Goal: Task Accomplishment & Management: Complete application form

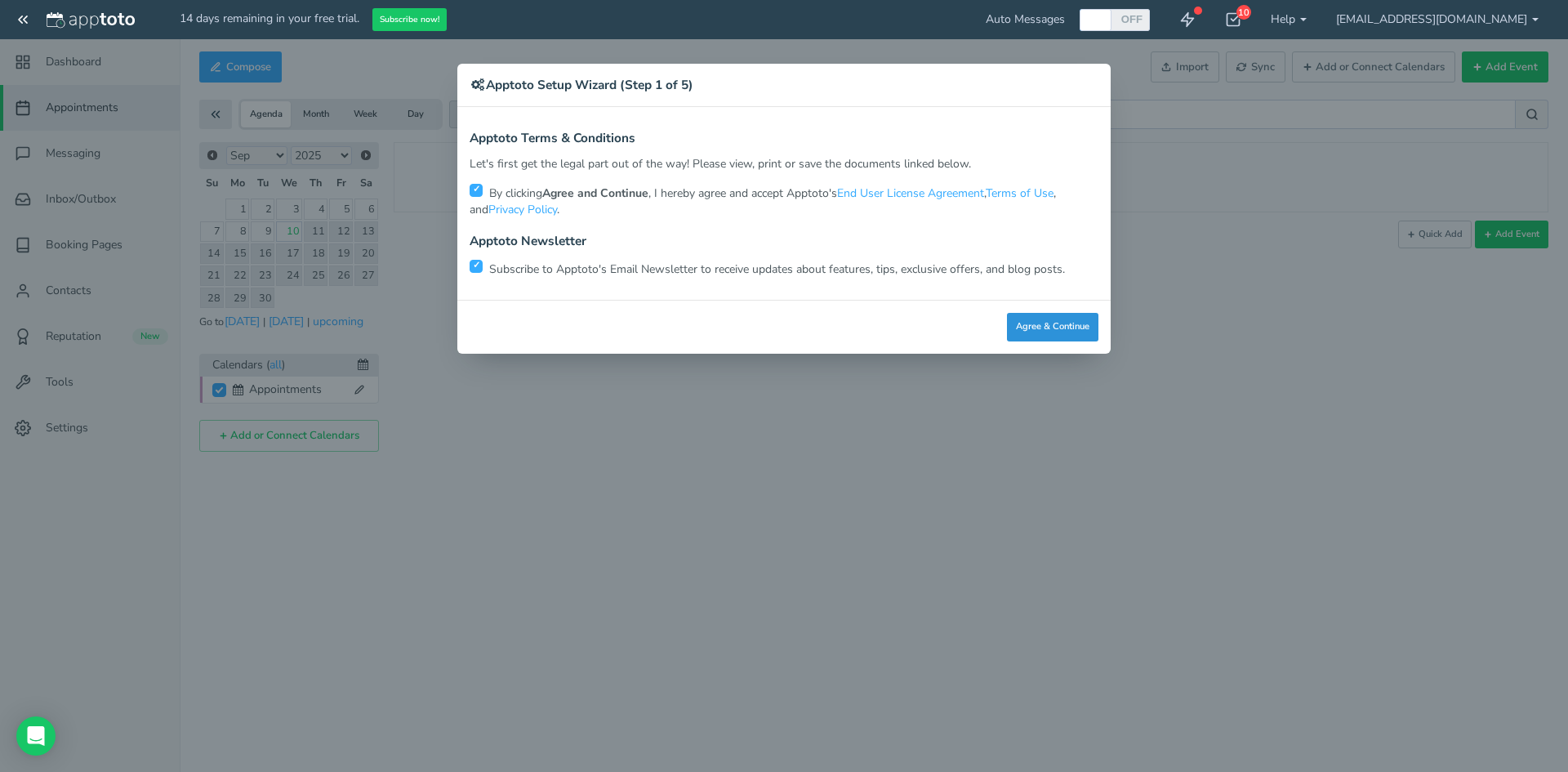
click at [1043, 331] on button "Agree & Continue" at bounding box center [1052, 326] width 91 height 29
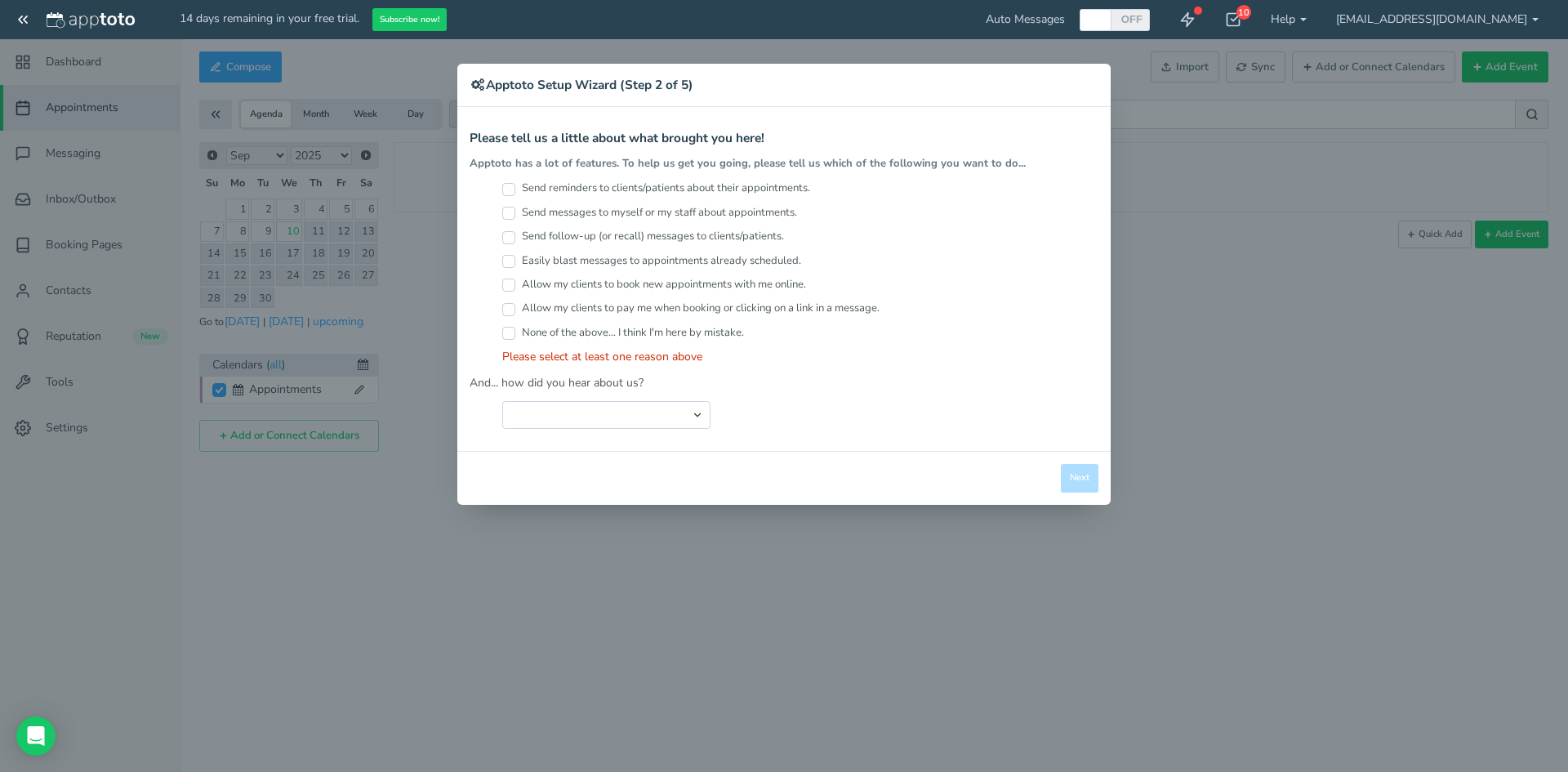
click at [511, 191] on input "Send reminders to clients/patients about their appointments." at bounding box center [509, 189] width 13 height 13
checkbox input "true"
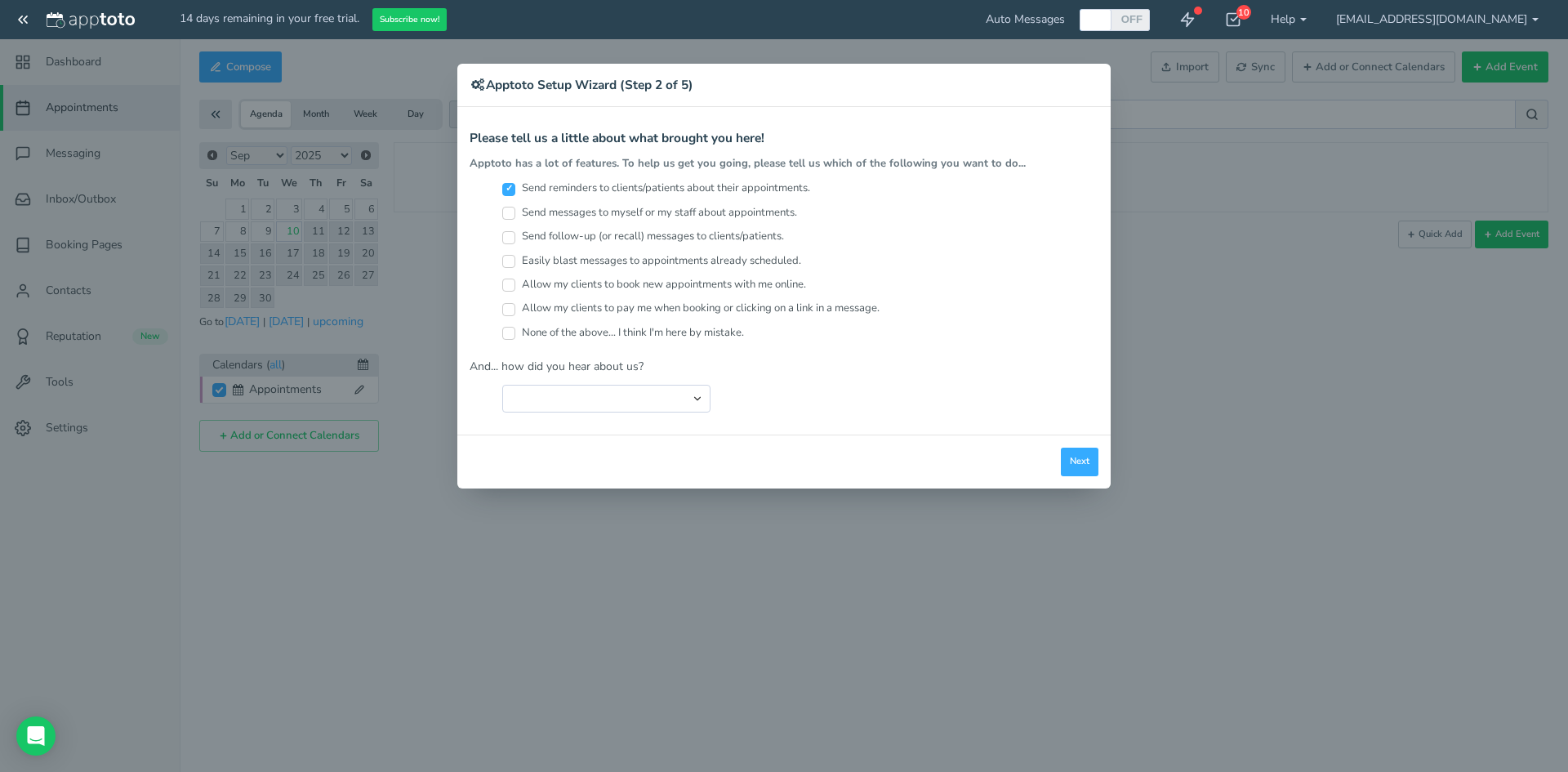
click at [510, 241] on input "Send follow-up (or recall) messages to clients/patients." at bounding box center [509, 238] width 13 height 13
checkbox input "true"
click at [511, 263] on input "Easily blast messages to appointments already scheduled." at bounding box center [509, 261] width 13 height 13
checkbox input "true"
click at [509, 284] on input "Allow my clients to book new appointments with me online." at bounding box center [509, 285] width 13 height 13
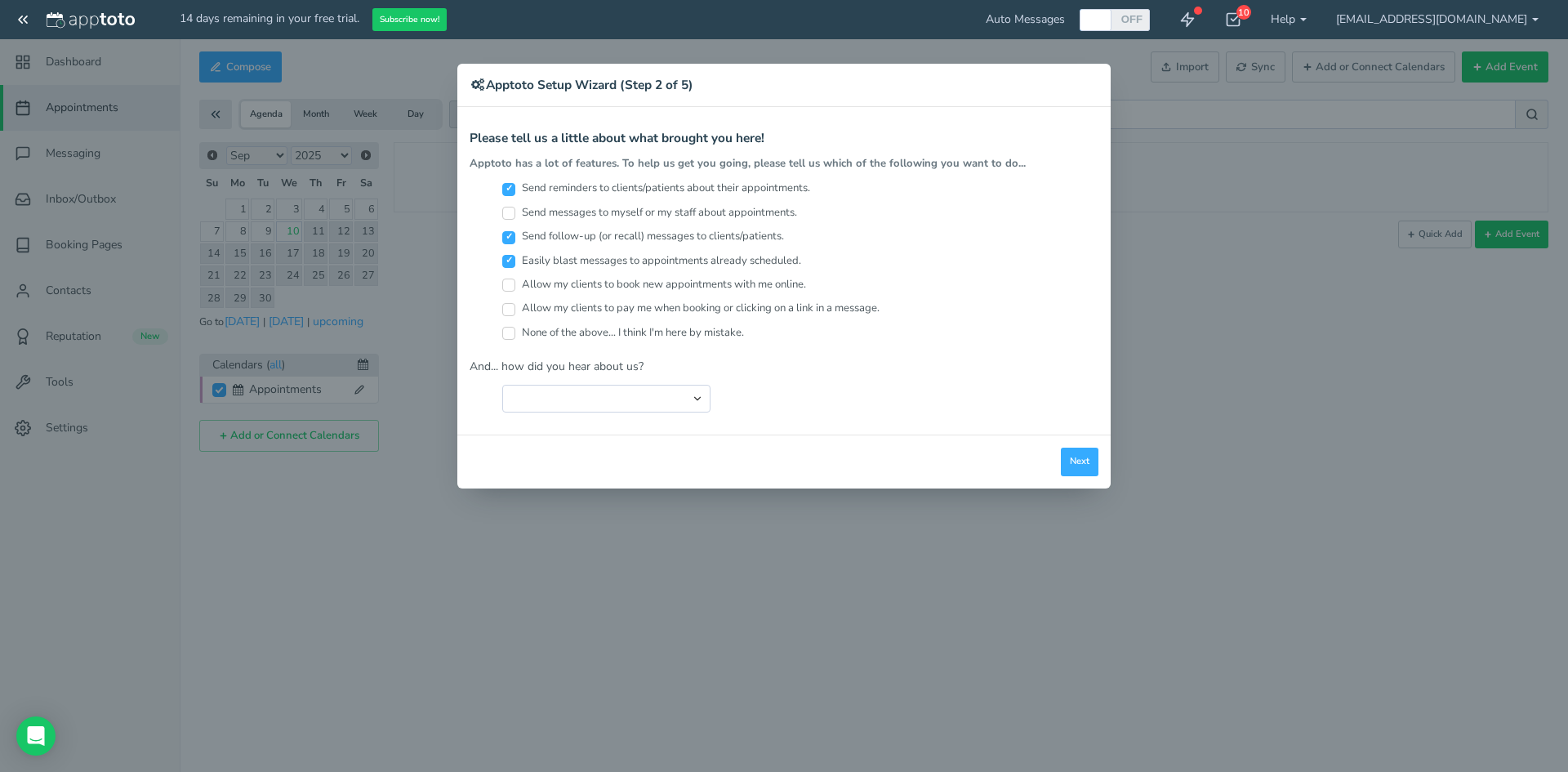
checkbox input "true"
click at [590, 399] on select "Search Engine (Google, Yahoo, Bing, etc.) Search Engine Advertisement Blog Post…" at bounding box center [606, 399] width 208 height 28
select select "string:Search Engine (Google, Yahoo, Bing, etc.)"
click at [502, 385] on select "Search Engine (Google, Yahoo, Bing, etc.) Search Engine Advertisement Blog Post…" at bounding box center [606, 399] width 208 height 28
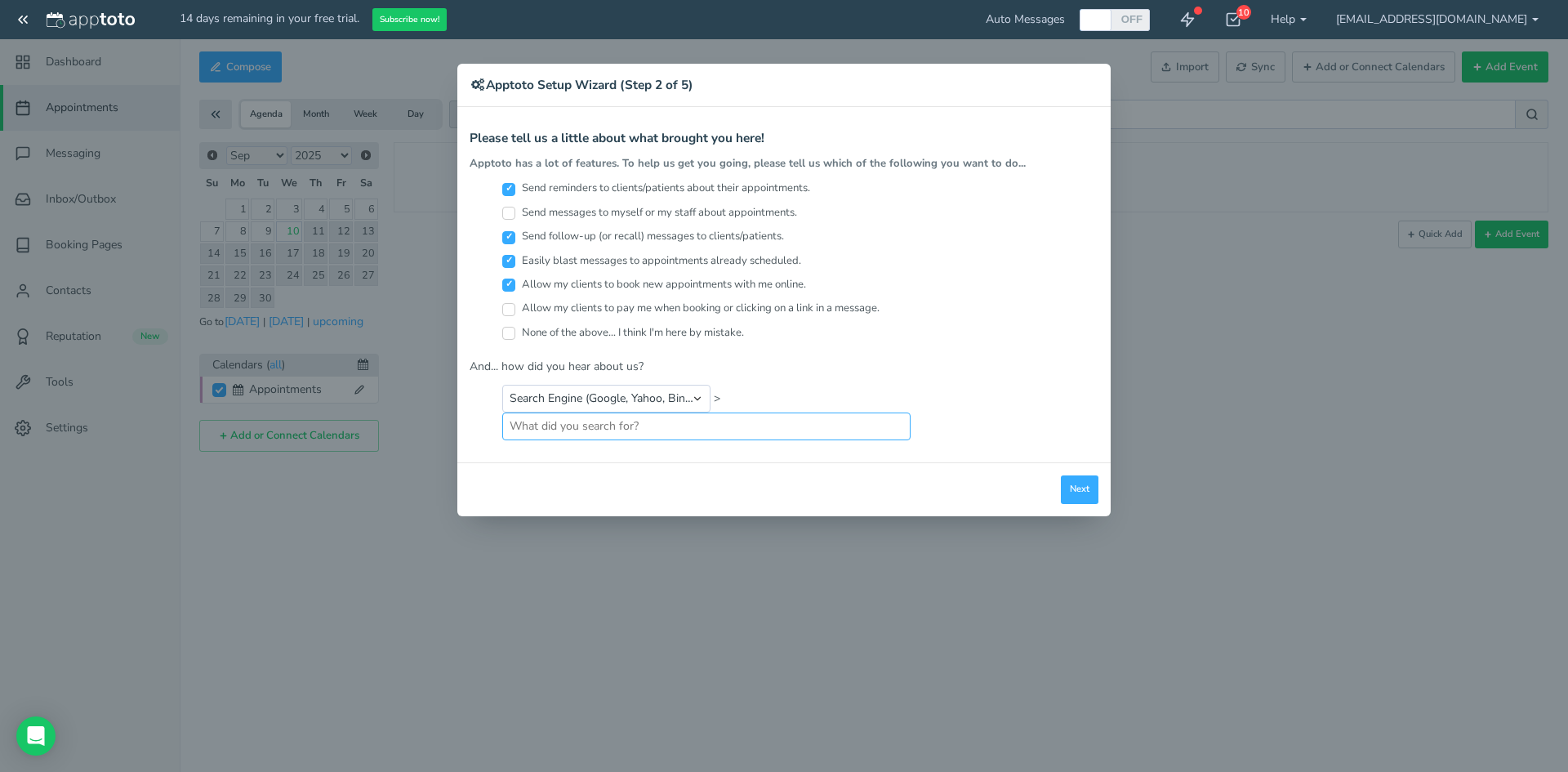
click at [835, 429] on input "text" at bounding box center [706, 427] width 409 height 28
type input "google"
click at [1074, 489] on button "Next" at bounding box center [1080, 489] width 38 height 29
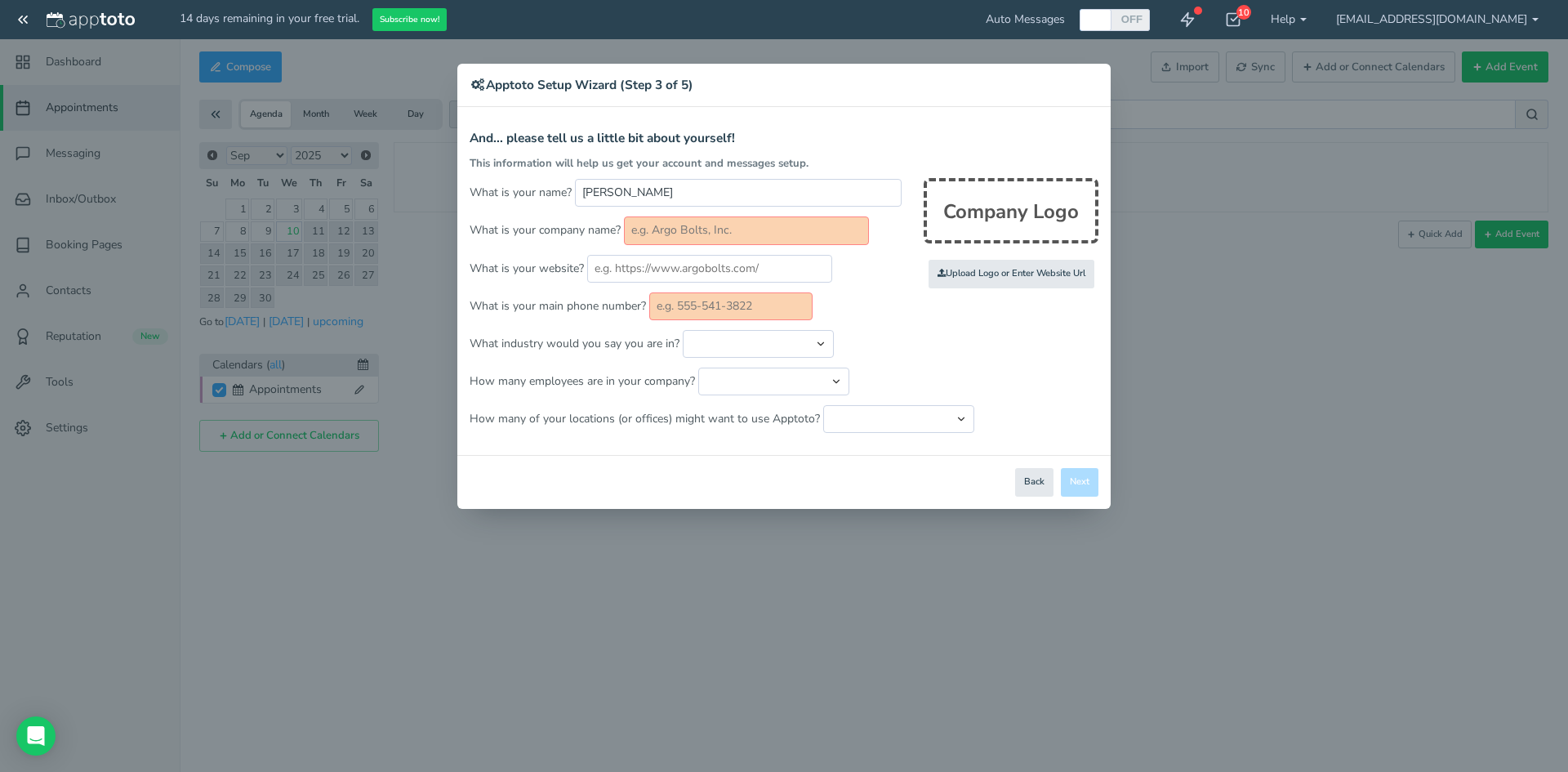
click at [662, 232] on input "text" at bounding box center [747, 230] width 245 height 28
click at [732, 233] on input "text" at bounding box center [747, 230] width 245 height 28
type input "allerton eyecare"
type input "[DOMAIN_NAME]"
click at [720, 307] on input "text" at bounding box center [731, 307] width 164 height 28
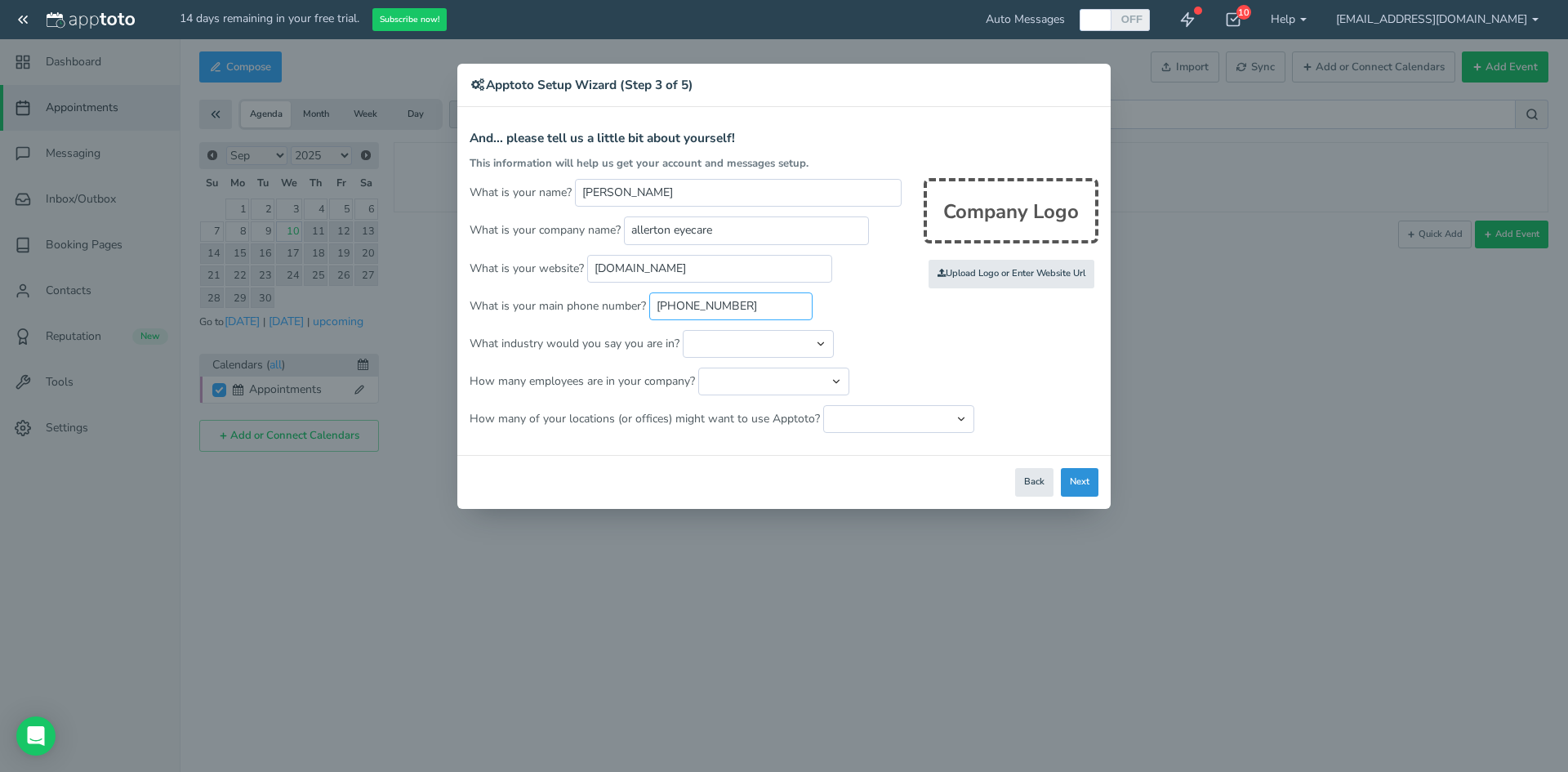
type input "[PHONE_NUMBER]"
click at [1083, 490] on button "Next" at bounding box center [1080, 482] width 38 height 29
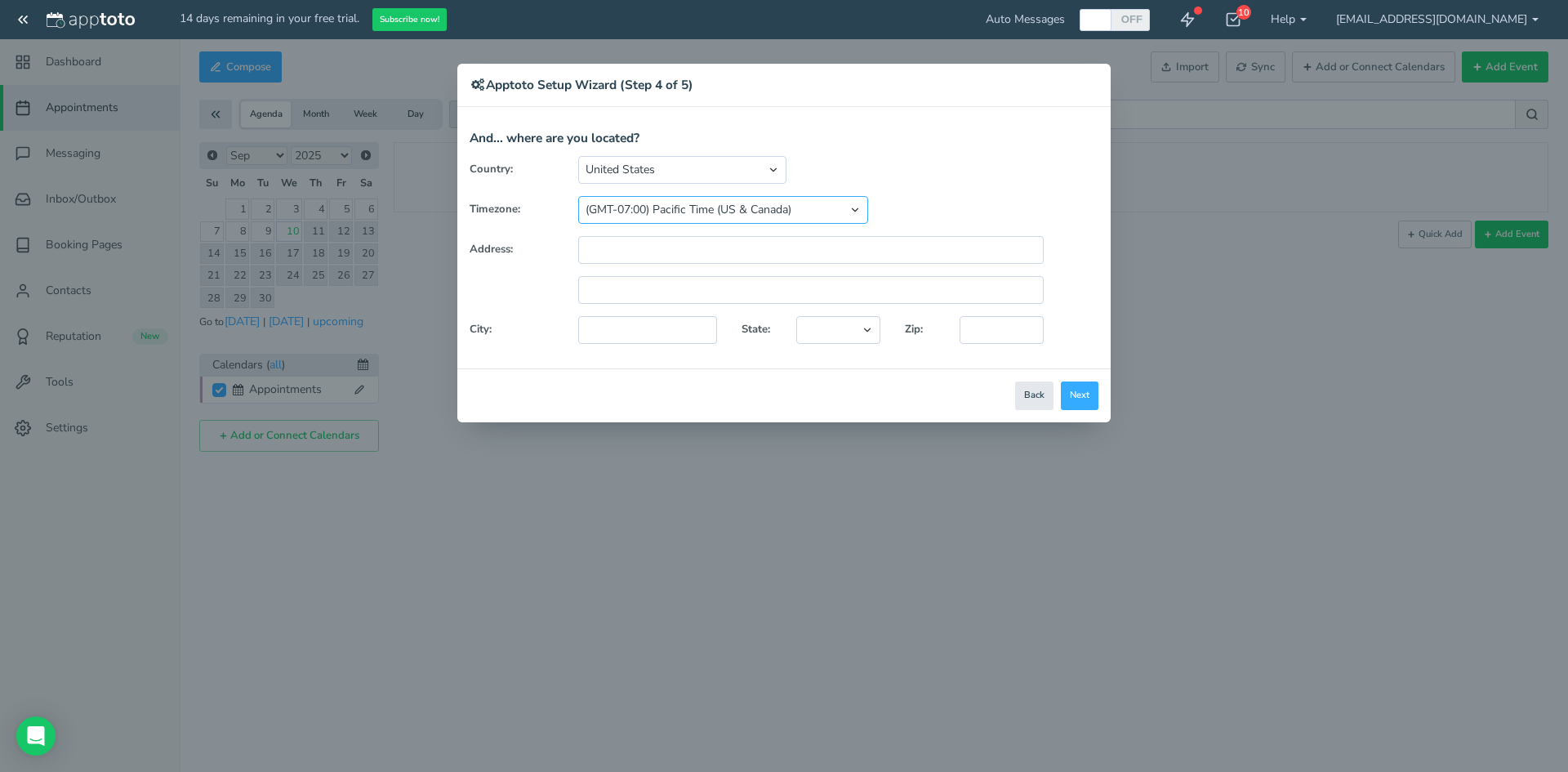
click at [667, 211] on select "(GMT-10:00) [US_STATE] (GMT-08:00) [US_STATE] (GMT-07:00) Pacific Time ([GEOGRA…" at bounding box center [723, 210] width 290 height 28
select select "string:America/New_York"
click at [578, 196] on select "(GMT-10:00) [US_STATE] (GMT-08:00) [US_STATE] (GMT-07:00) Pacific Time ([GEOGRA…" at bounding box center [723, 210] width 290 height 28
click at [674, 246] on input "text" at bounding box center [811, 250] width 465 height 28
type input "[STREET_ADDRESS]"
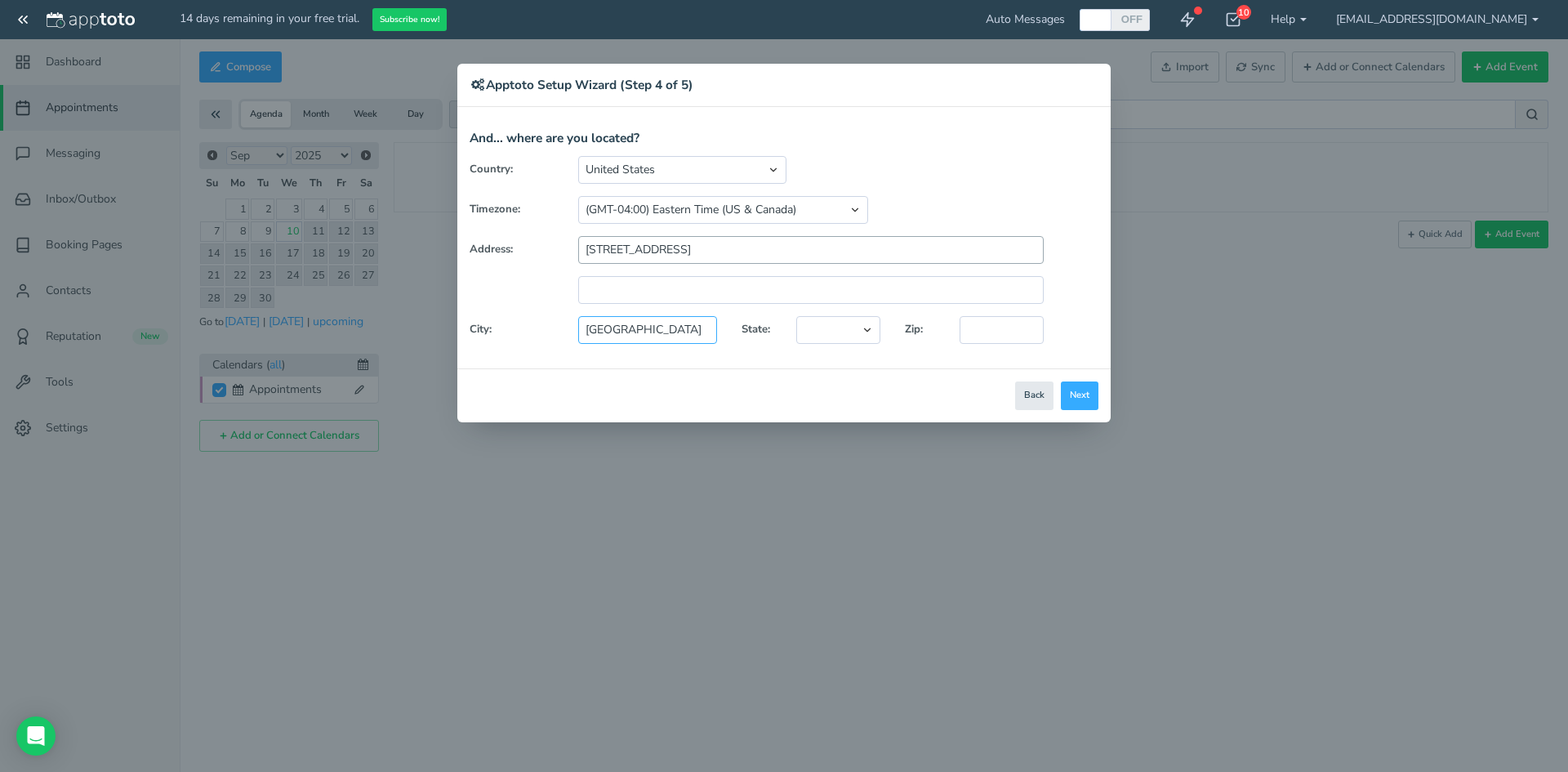
type input "[GEOGRAPHIC_DATA]"
select select "string:[GEOGRAPHIC_DATA]"
type input "10467"
click at [1075, 398] on button "Next" at bounding box center [1080, 395] width 38 height 29
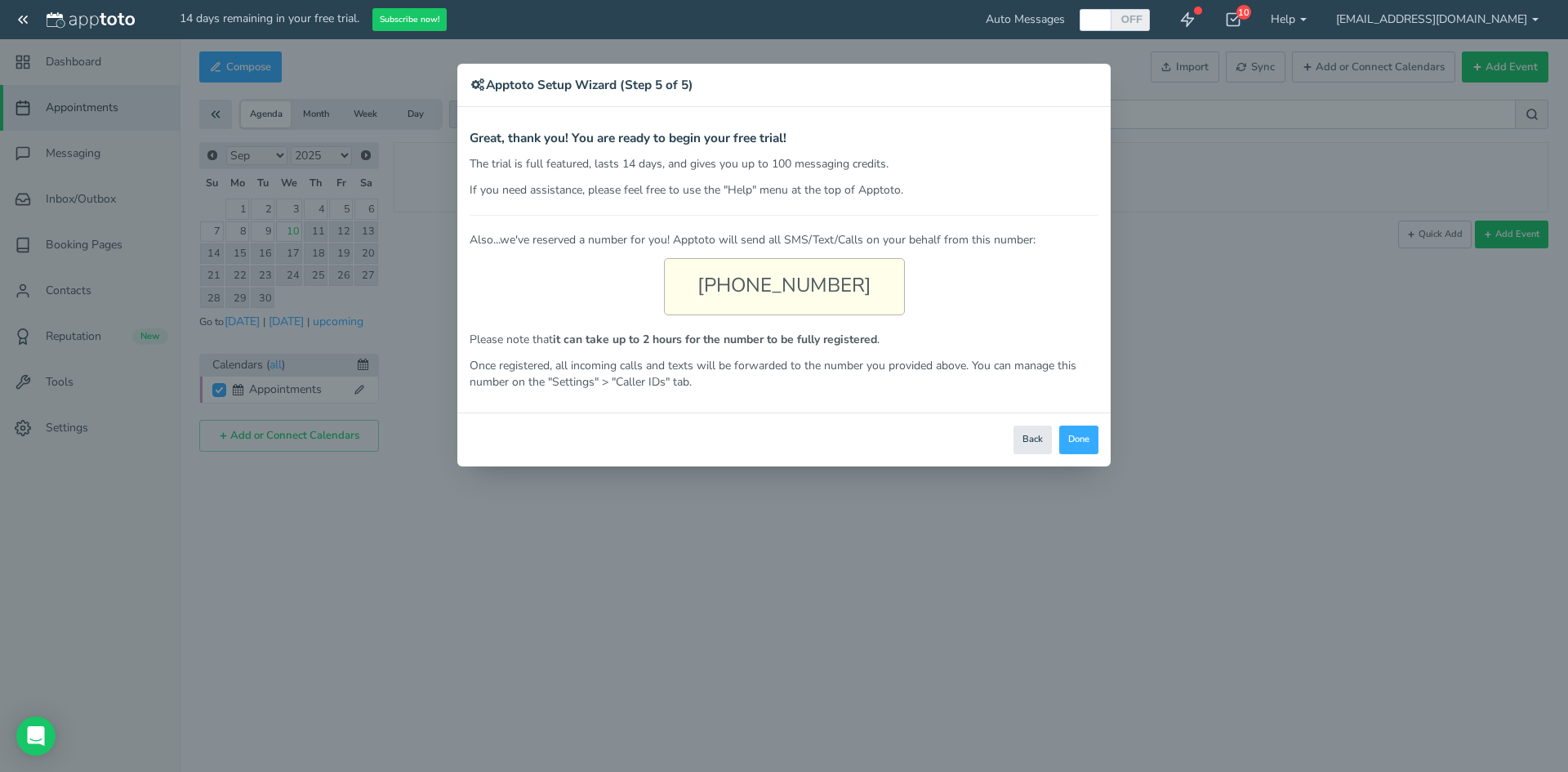
click at [792, 284] on div "[PHONE_NUMBER]" at bounding box center [784, 287] width 241 height 58
copy div "[PHONE_NUMBER]"
click at [1081, 440] on button "Done" at bounding box center [1079, 439] width 39 height 29
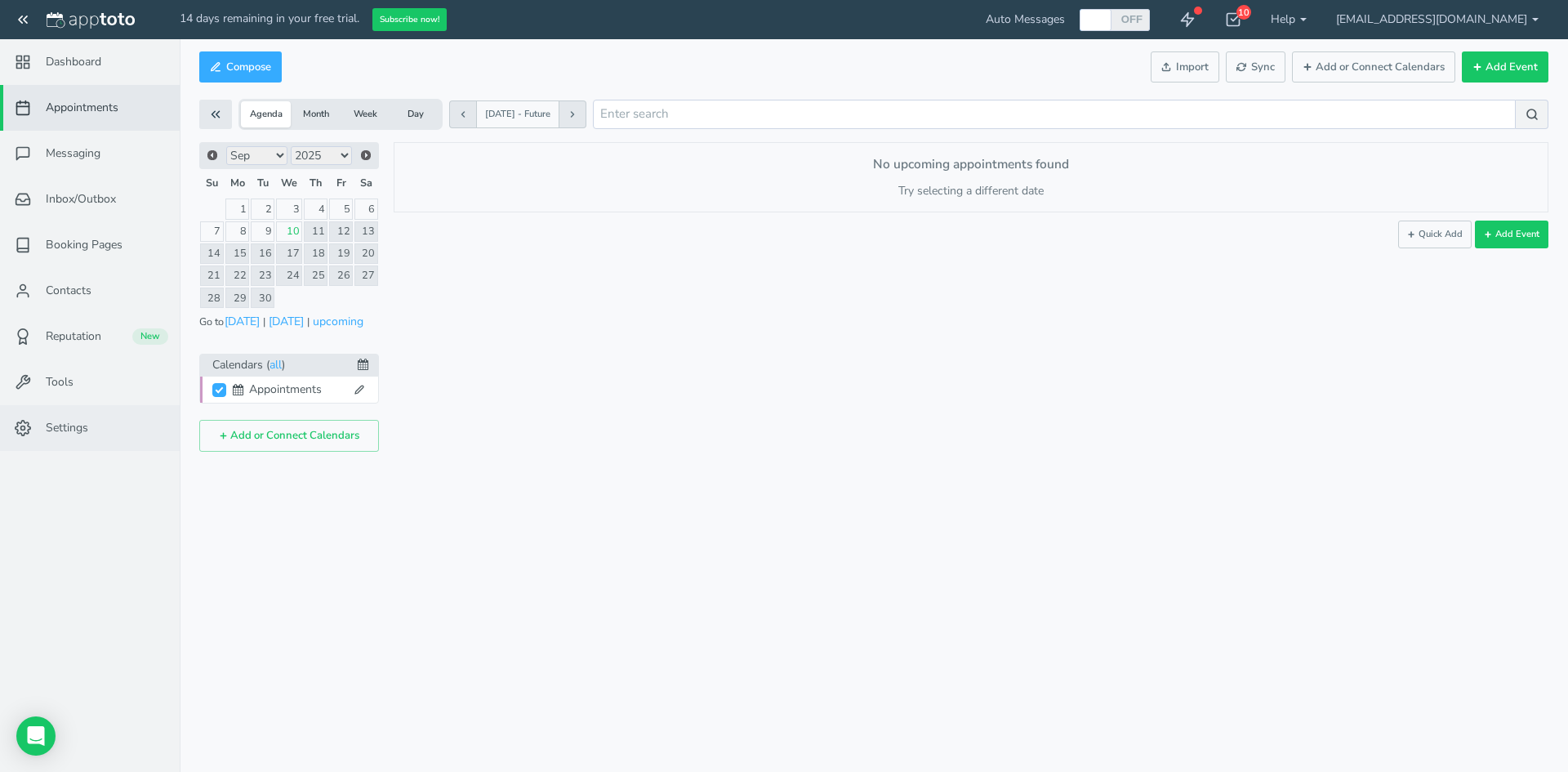
click at [87, 426] on span "Settings" at bounding box center [67, 428] width 43 height 16
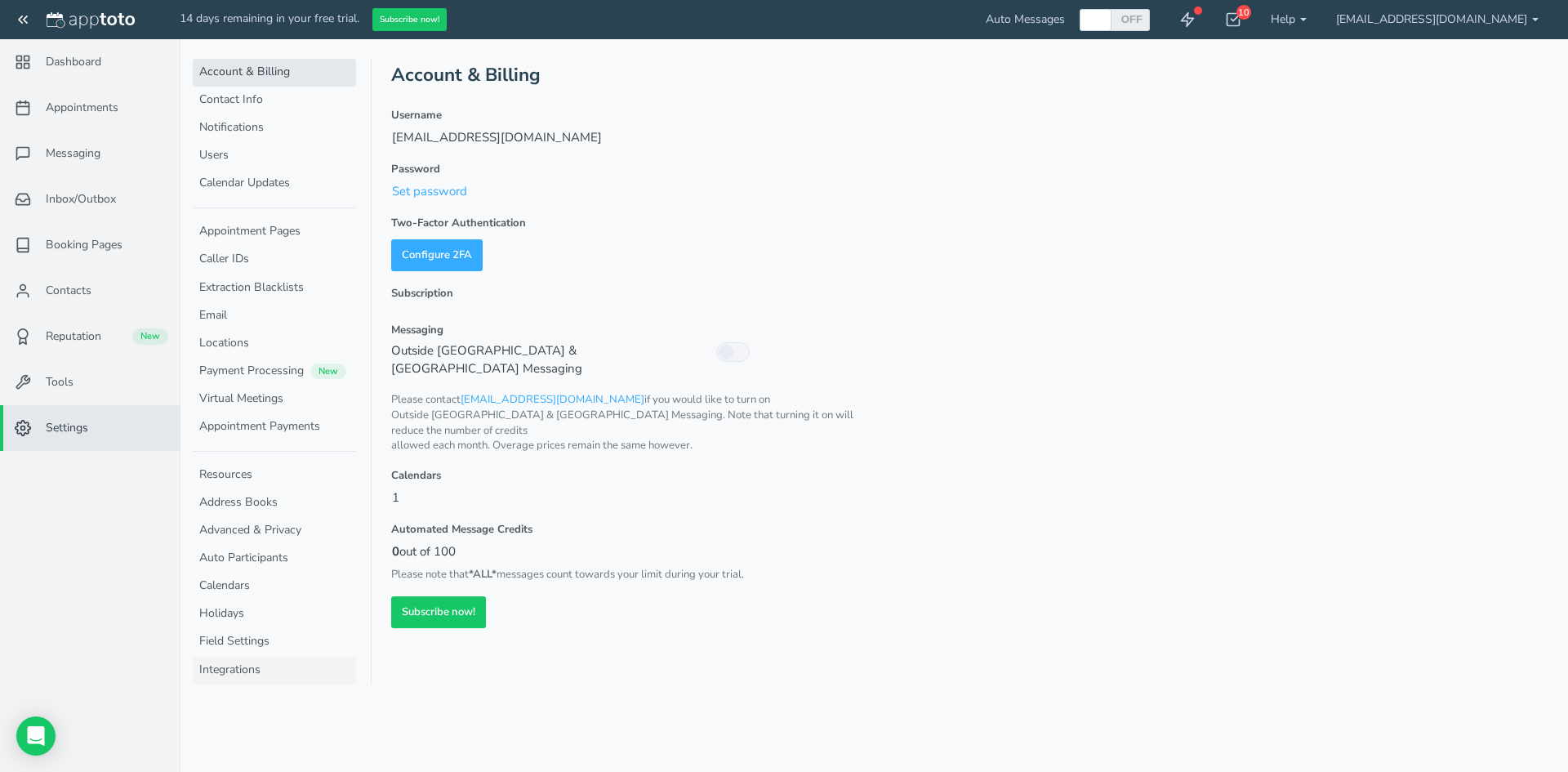
click at [254, 666] on link "Integrations" at bounding box center [274, 671] width 164 height 28
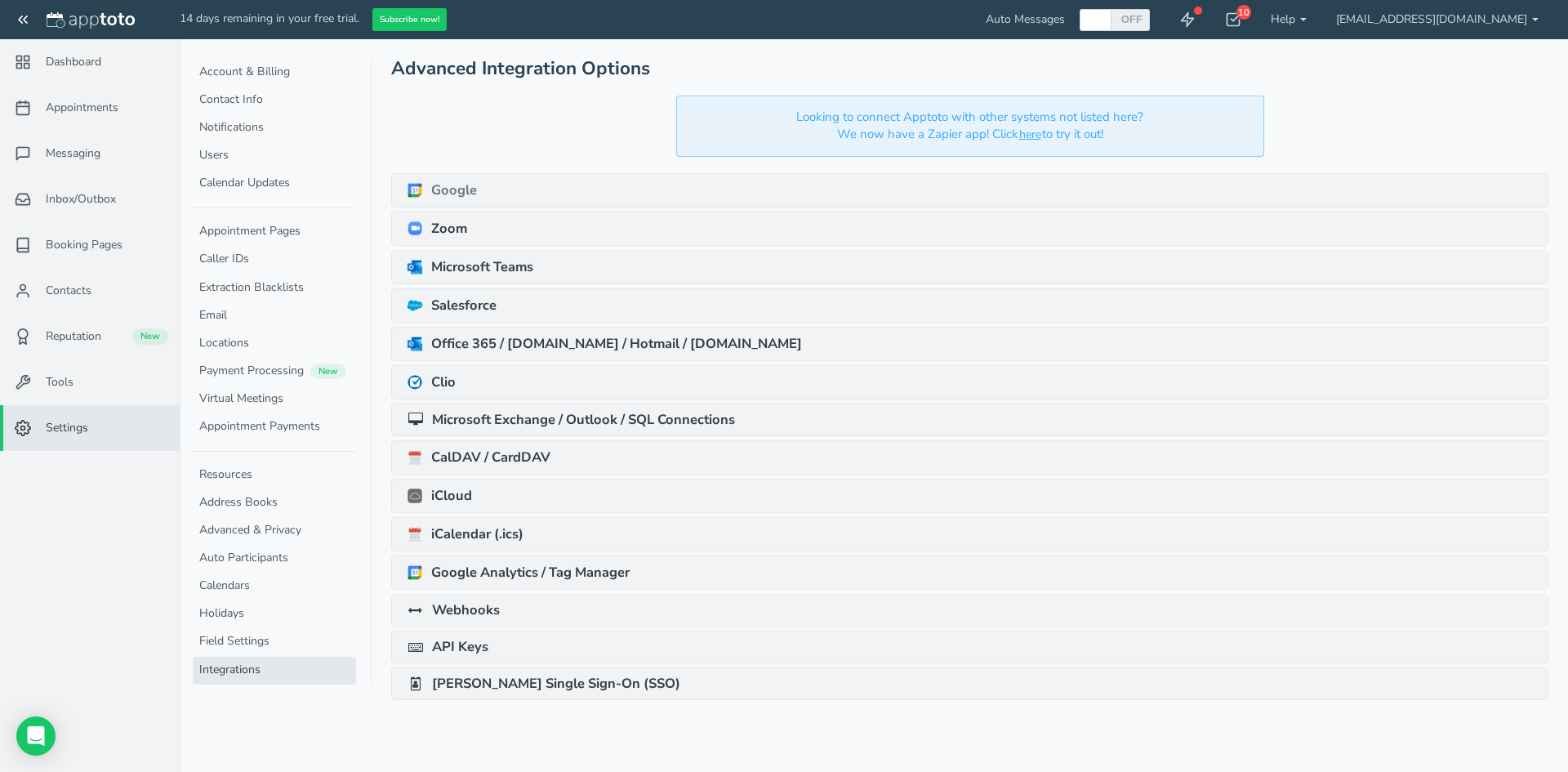
click at [465, 188] on link "Google" at bounding box center [442, 190] width 70 height 16
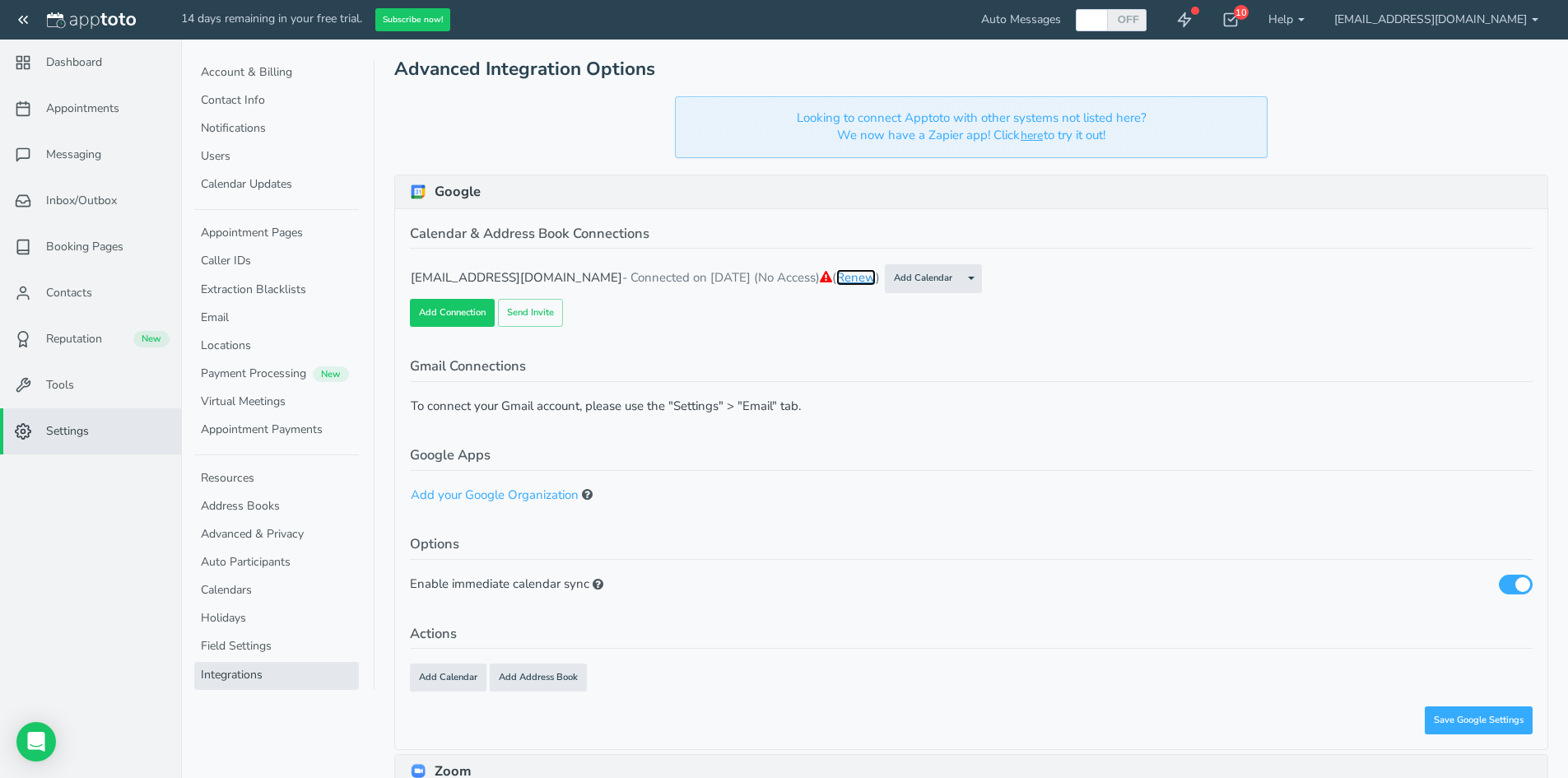
click at [872, 282] on link "Renew" at bounding box center [856, 278] width 40 height 17
